Goal: Task Accomplishment & Management: Complete application form

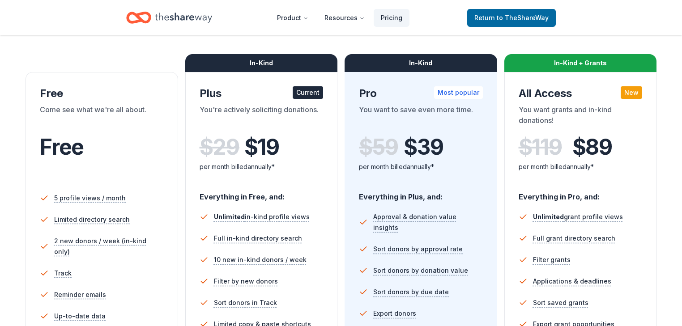
scroll to position [107, 0]
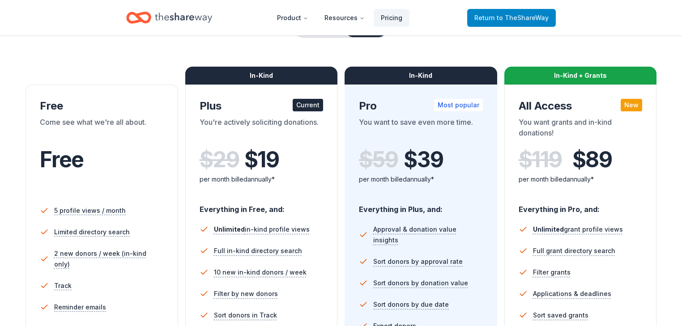
click at [497, 20] on span "to TheShareWay" at bounding box center [523, 18] width 52 height 8
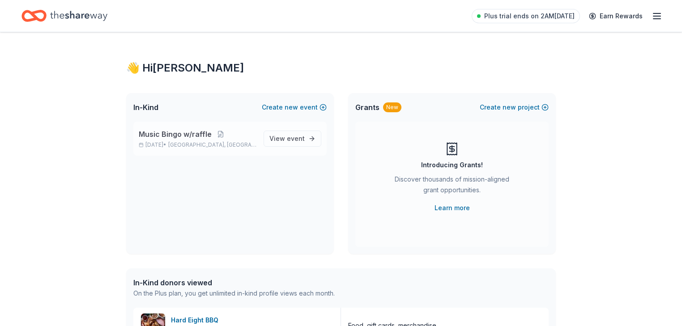
click at [171, 140] on span "Music Bingo w/raffle" at bounding box center [175, 134] width 73 height 11
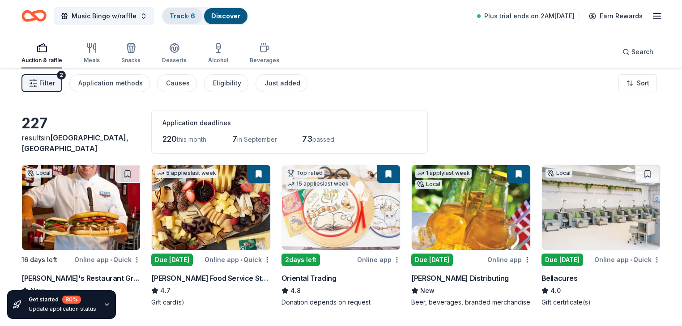
click at [195, 19] on link "Track · 6" at bounding box center [183, 16] width 26 height 8
click at [240, 18] on link "Discover" at bounding box center [225, 16] width 29 height 8
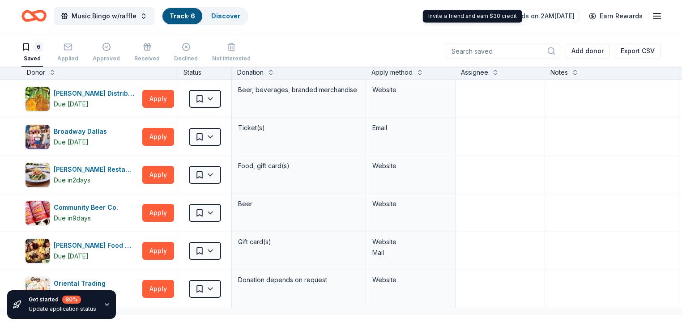
click at [652, 16] on icon "button" at bounding box center [657, 16] width 11 height 11
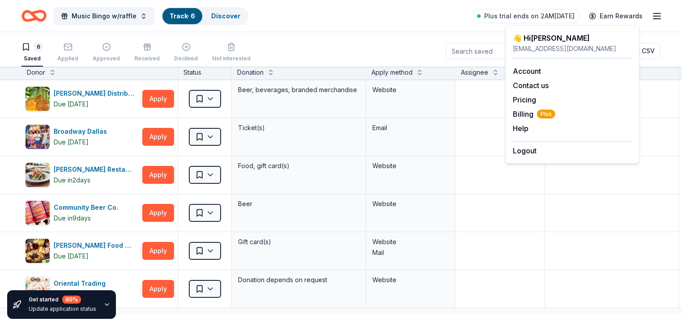
click at [653, 28] on div "Music Bingo w/raffle Track · 6 Discover Plus trial ends on 2AM, 8/15 Earn Rewar…" at bounding box center [341, 16] width 682 height 32
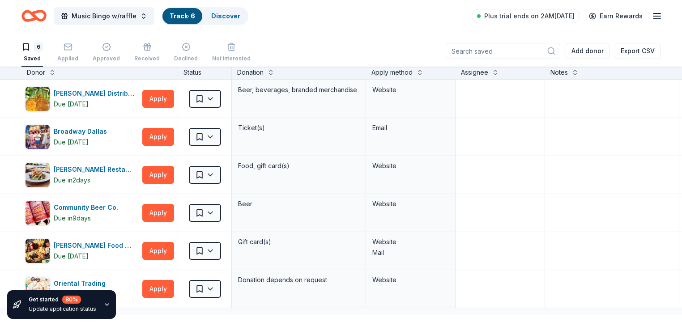
click at [43, 48] on div "6" at bounding box center [38, 47] width 9 height 9
click at [122, 18] on span "Music Bingo w/raffle" at bounding box center [104, 16] width 65 height 11
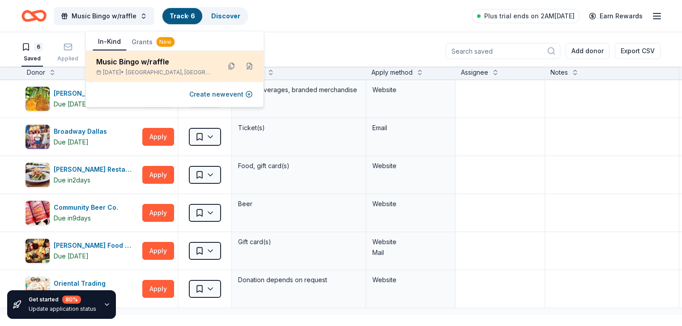
click at [158, 67] on div "Music Bingo w/raffle" at bounding box center [154, 61] width 117 height 11
click at [142, 76] on div "Music Bingo w/raffle Sep 12, 2025 • Carrollton, TX" at bounding box center [154, 66] width 117 height 20
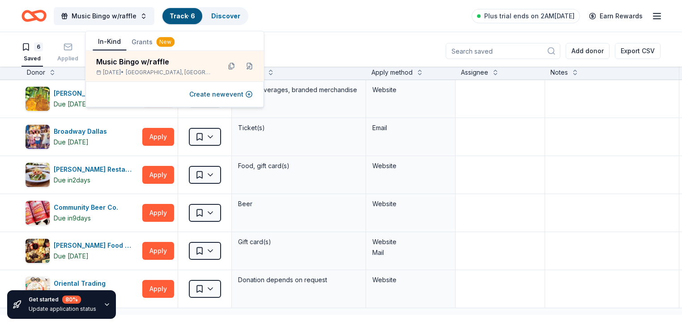
click at [160, 46] on button "Grants New" at bounding box center [153, 42] width 54 height 16
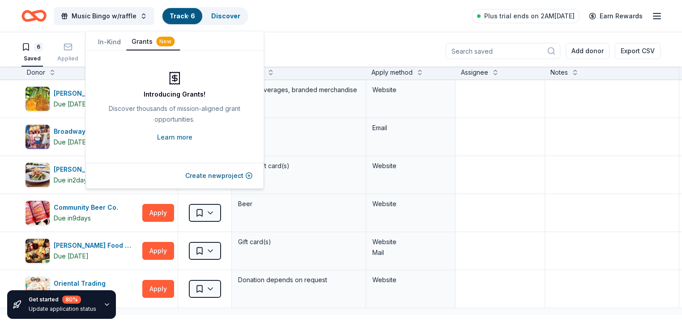
click at [107, 41] on button "In-Kind" at bounding box center [110, 42] width 34 height 16
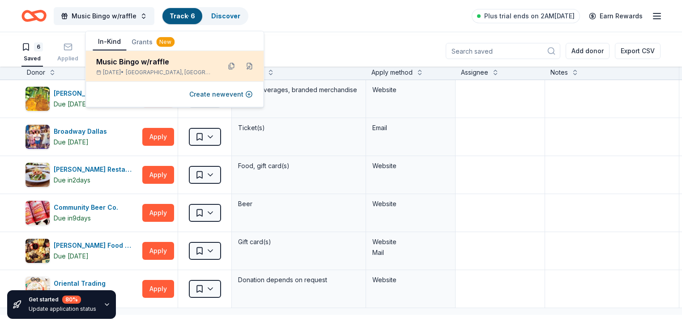
click at [132, 67] on div "Music Bingo w/raffle" at bounding box center [154, 61] width 117 height 11
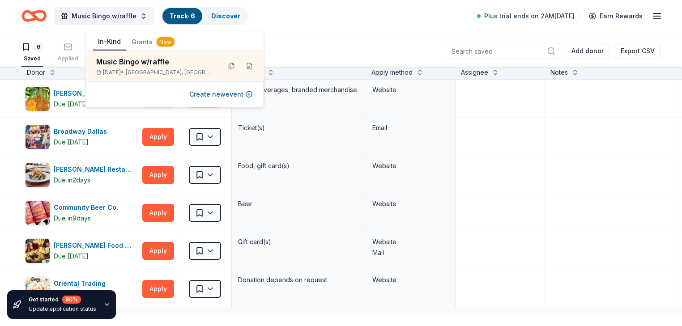
click at [47, 17] on icon "Home" at bounding box center [33, 15] width 25 height 21
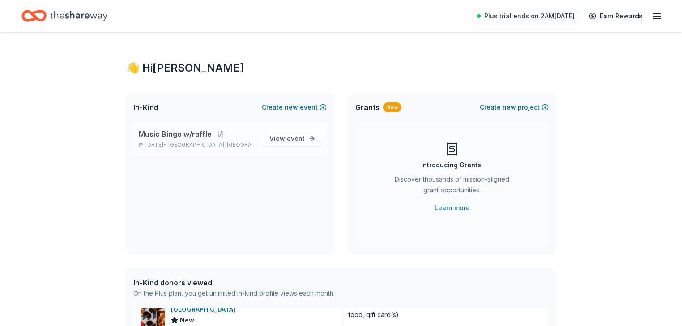
click at [196, 140] on span "Music Bingo w/raffle" at bounding box center [175, 134] width 73 height 11
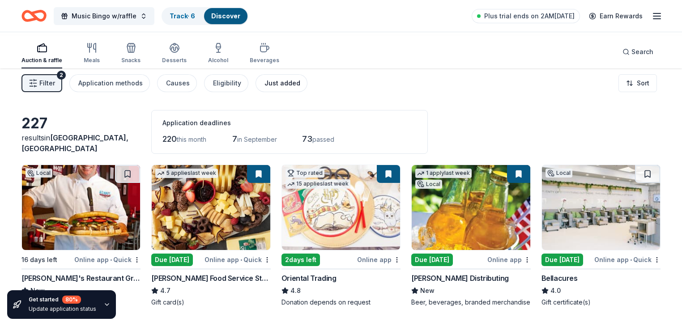
click at [300, 89] on div "Just added" at bounding box center [282, 83] width 36 height 11
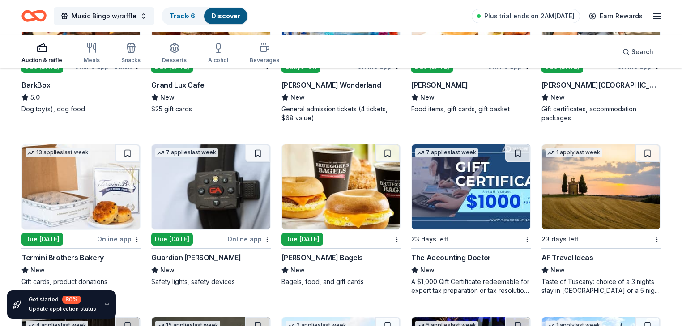
scroll to position [358, 0]
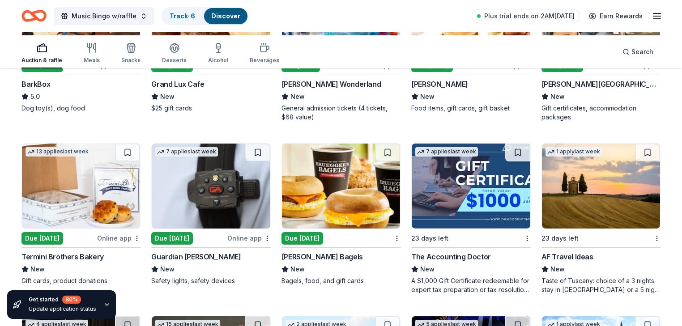
click at [569, 56] on img at bounding box center [601, 13] width 118 height 85
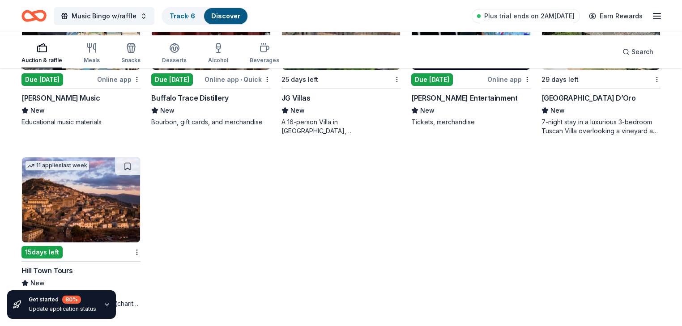
scroll to position [934, 0]
click at [62, 200] on img at bounding box center [81, 200] width 118 height 85
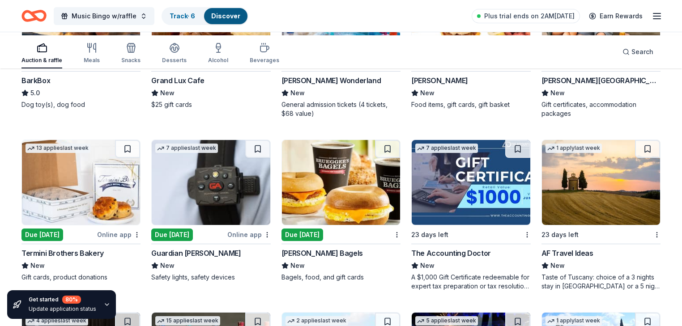
scroll to position [290, 0]
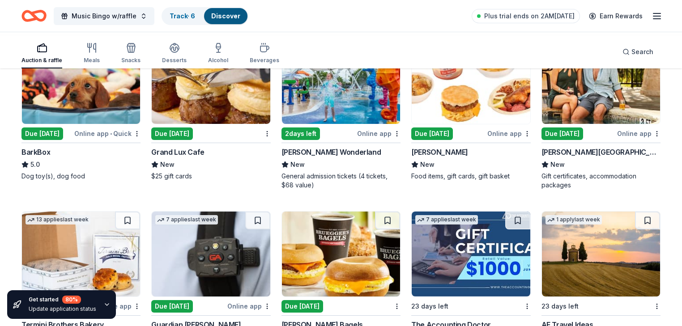
click at [195, 124] on img at bounding box center [211, 81] width 118 height 85
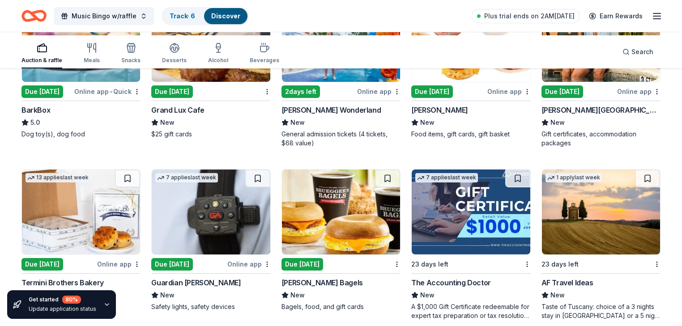
scroll to position [362, 0]
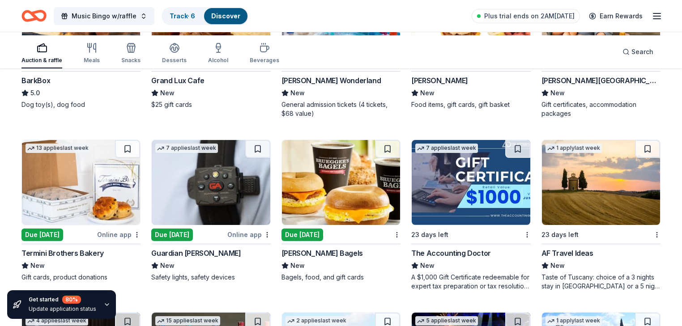
click at [333, 52] on img at bounding box center [341, 9] width 118 height 85
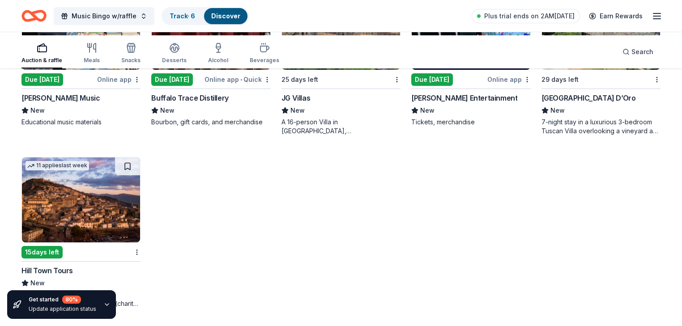
scroll to position [755, 0]
click at [217, 70] on img at bounding box center [211, 27] width 118 height 85
click at [450, 70] on img at bounding box center [471, 27] width 118 height 85
click at [567, 70] on img at bounding box center [601, 27] width 118 height 85
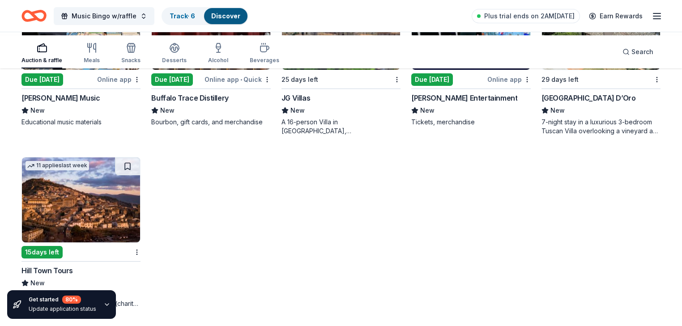
scroll to position [934, 0]
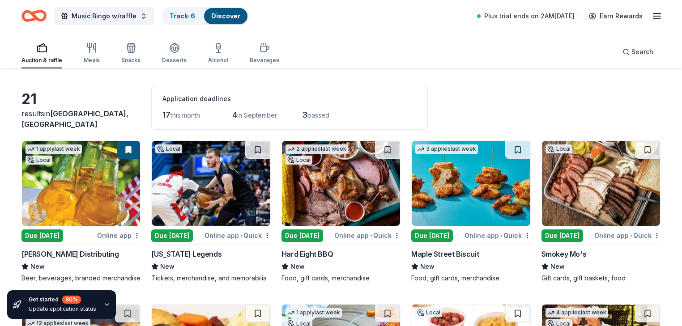
scroll to position [36, 0]
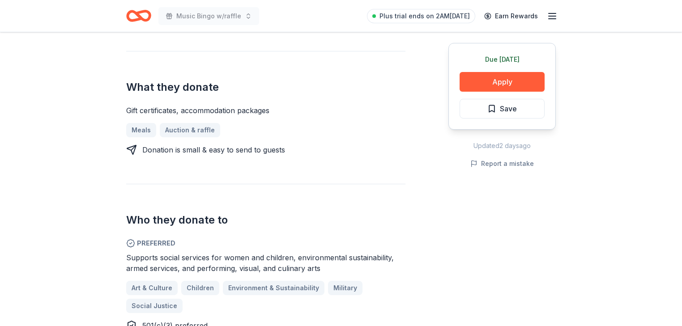
scroll to position [251, 0]
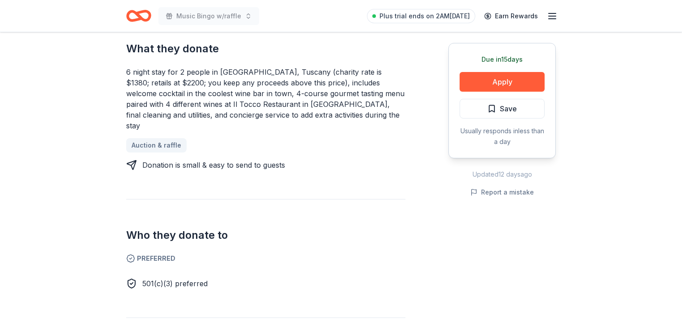
scroll to position [394, 0]
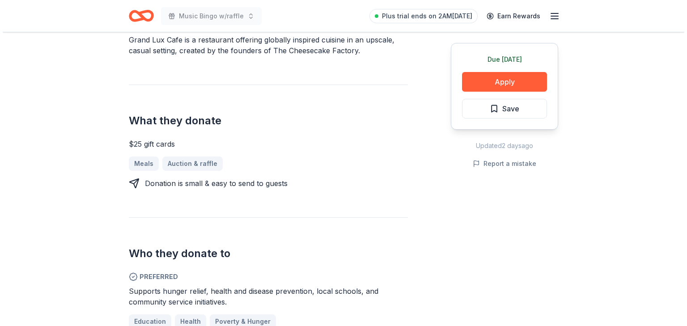
scroll to position [322, 0]
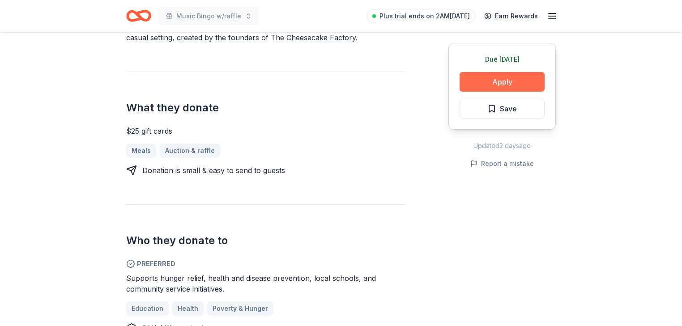
click at [481, 92] on button "Apply" at bounding box center [502, 82] width 85 height 20
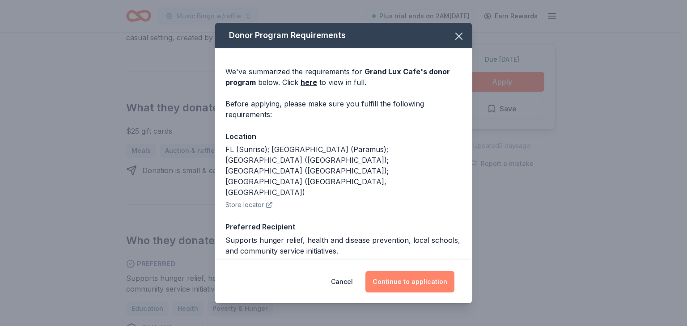
click at [426, 277] on button "Continue to application" at bounding box center [410, 281] width 89 height 21
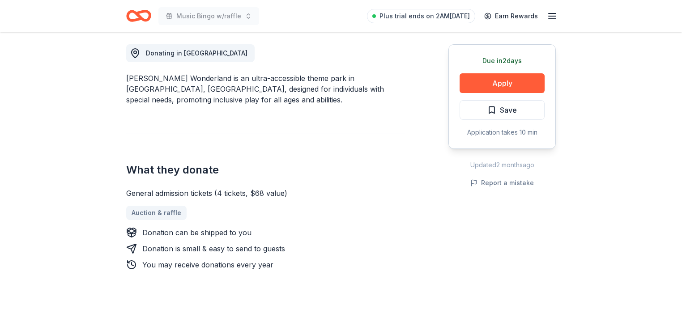
scroll to position [251, 0]
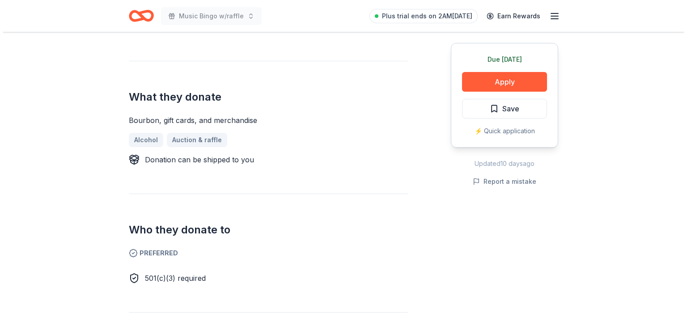
scroll to position [322, 0]
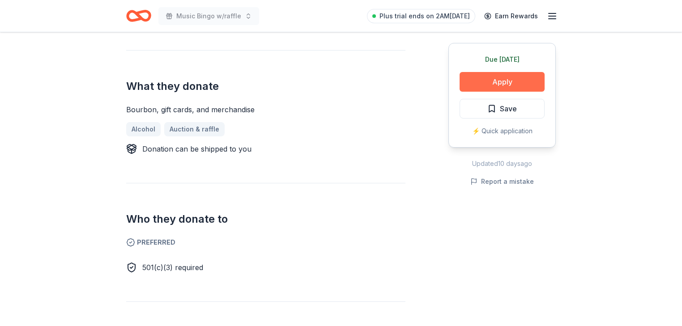
click at [479, 92] on button "Apply" at bounding box center [502, 82] width 85 height 20
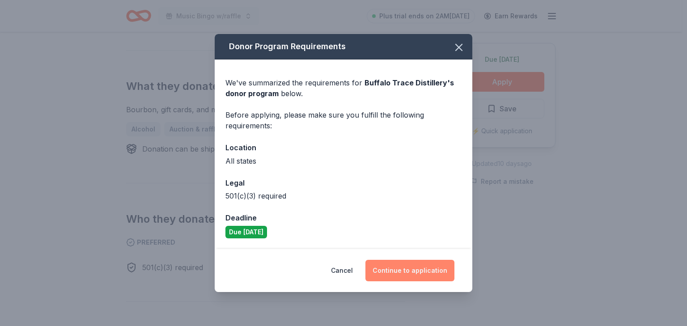
click at [423, 277] on button "Continue to application" at bounding box center [410, 270] width 89 height 21
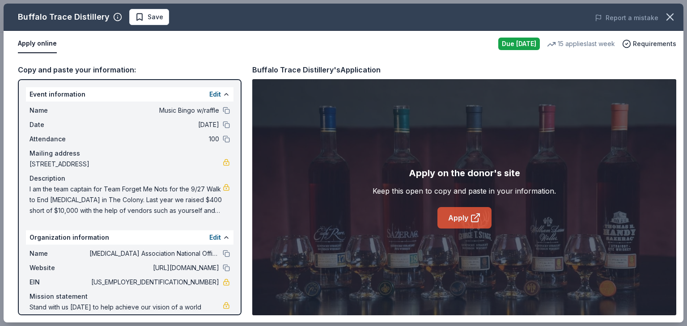
click at [473, 229] on link "Apply" at bounding box center [465, 217] width 54 height 21
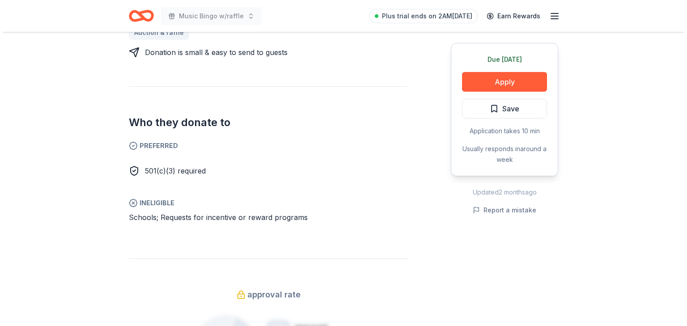
scroll to position [215, 0]
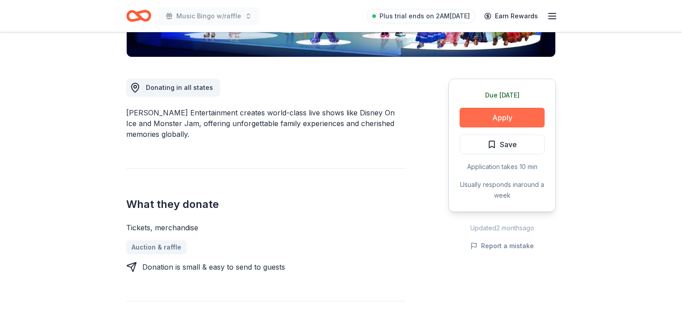
click at [482, 128] on button "Apply" at bounding box center [502, 118] width 85 height 20
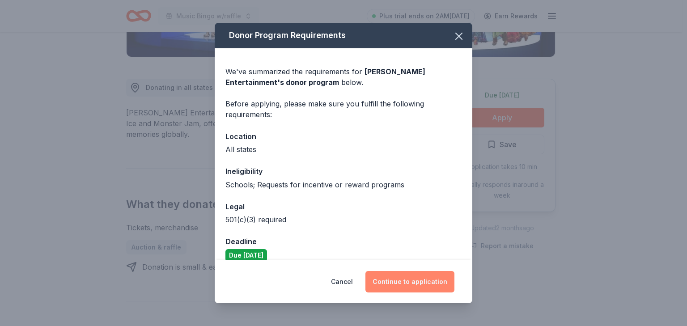
click at [425, 280] on button "Continue to application" at bounding box center [410, 281] width 89 height 21
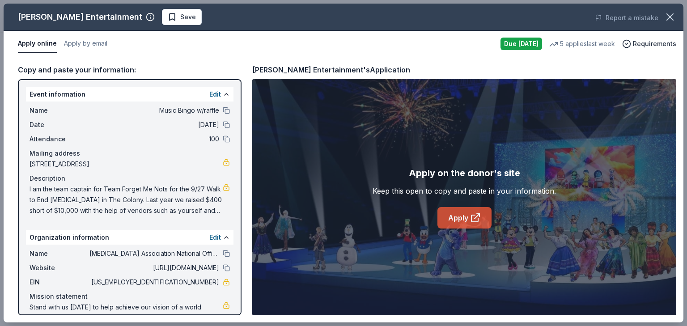
click at [447, 229] on link "Apply" at bounding box center [465, 217] width 54 height 21
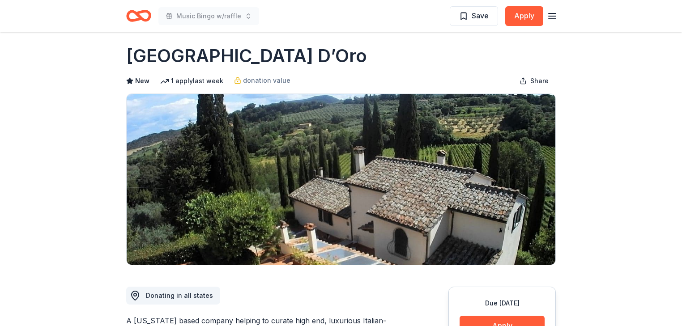
scroll to position [2, 0]
